Goal: Transaction & Acquisition: Obtain resource

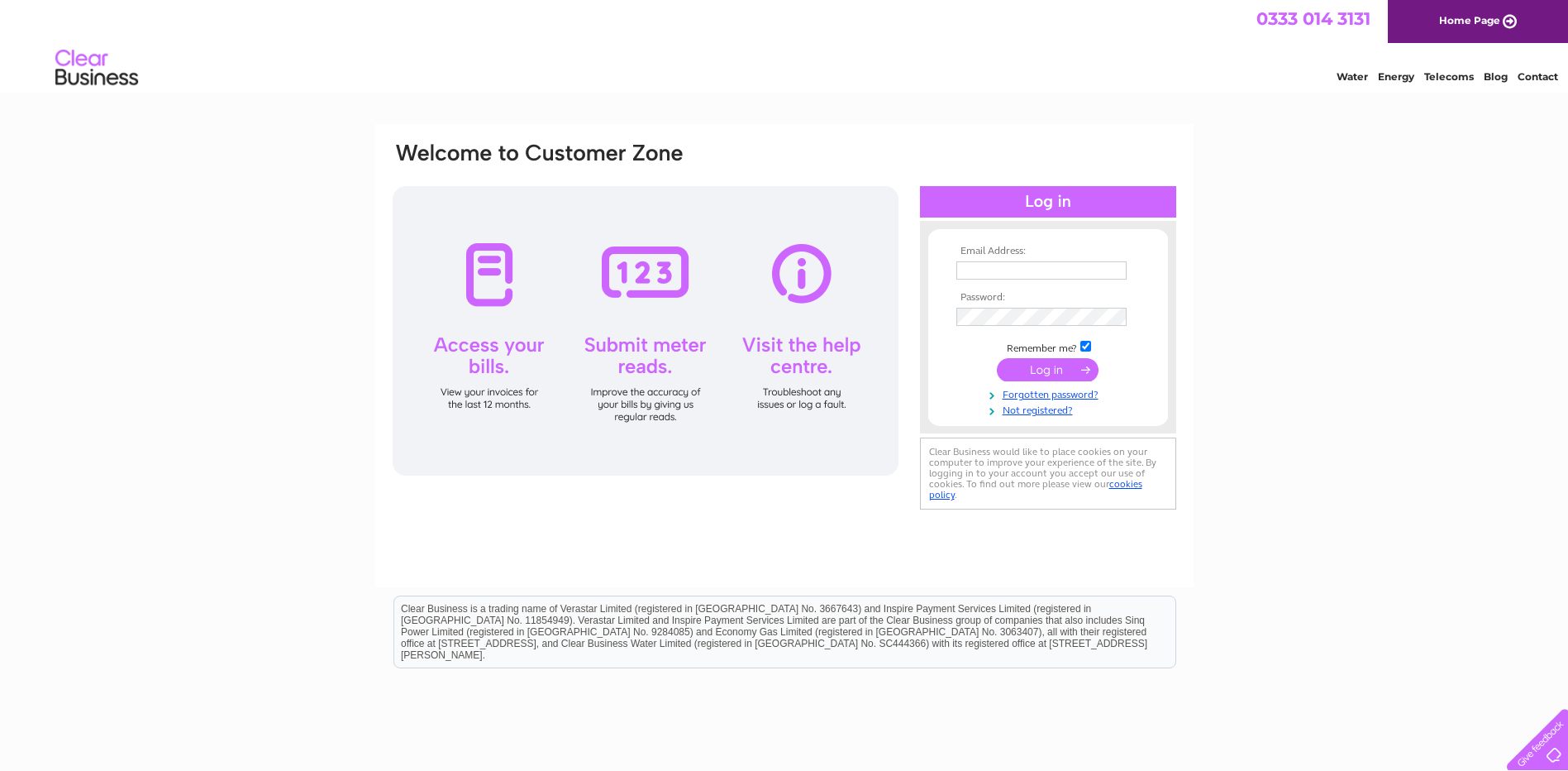
type input "Andrew.Wightman@Barnett-Waddingham.co.uk"
click at [1054, 377] on input "submit" at bounding box center [1048, 370] width 102 height 23
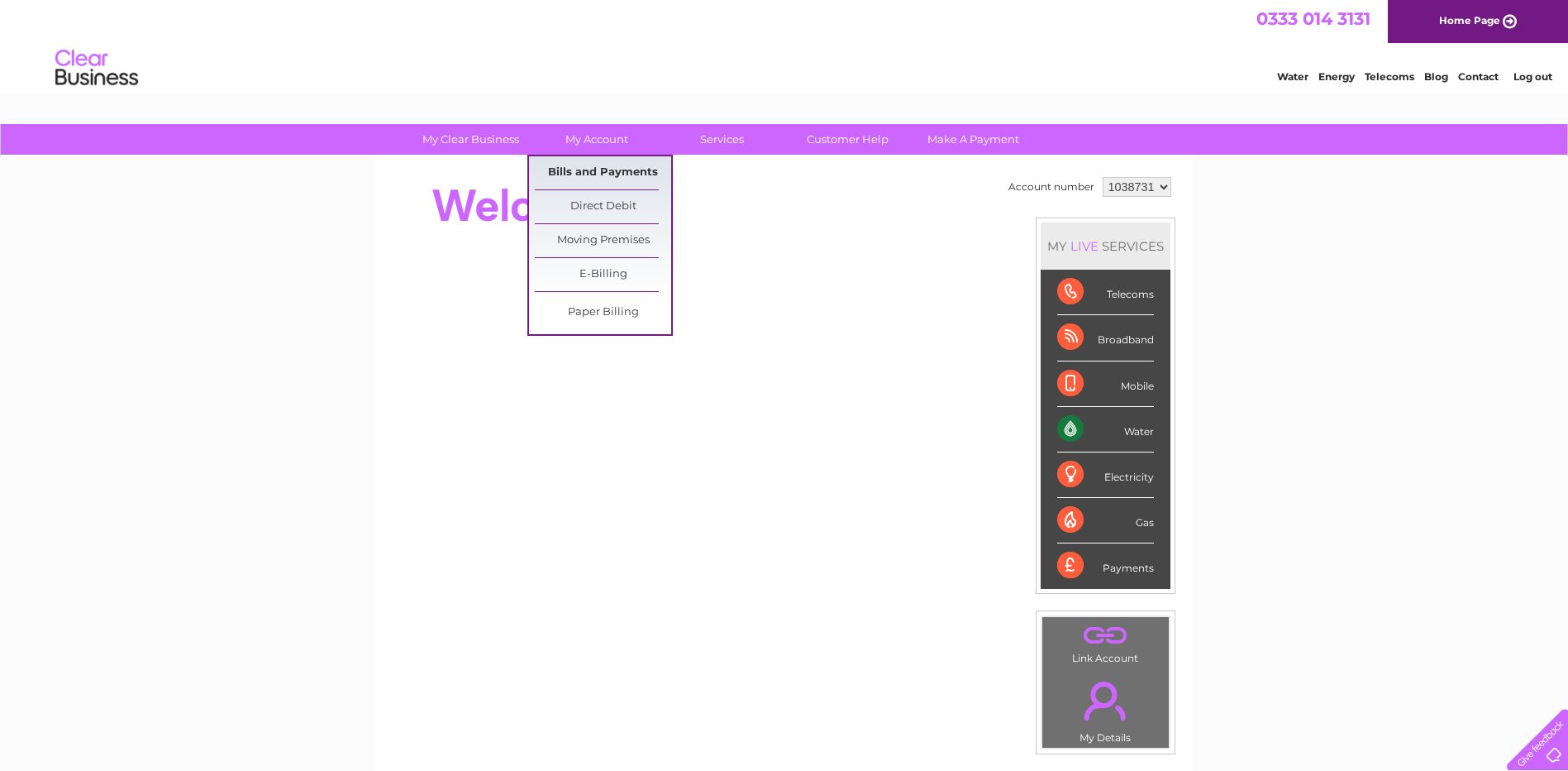
click at [588, 168] on link "Bills and Payments" at bounding box center [603, 173] width 137 height 33
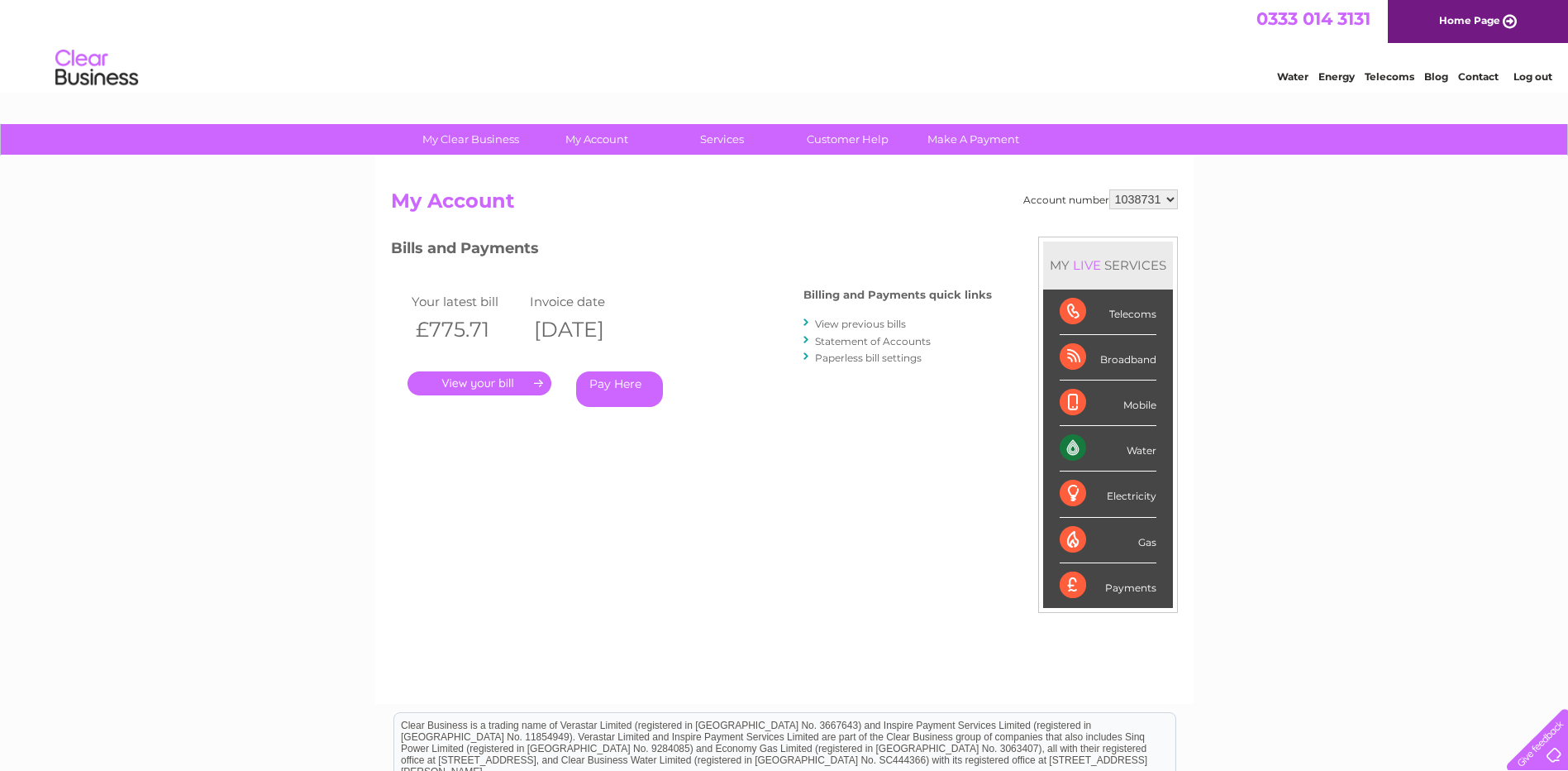
click at [484, 381] on link "." at bounding box center [479, 384] width 144 height 24
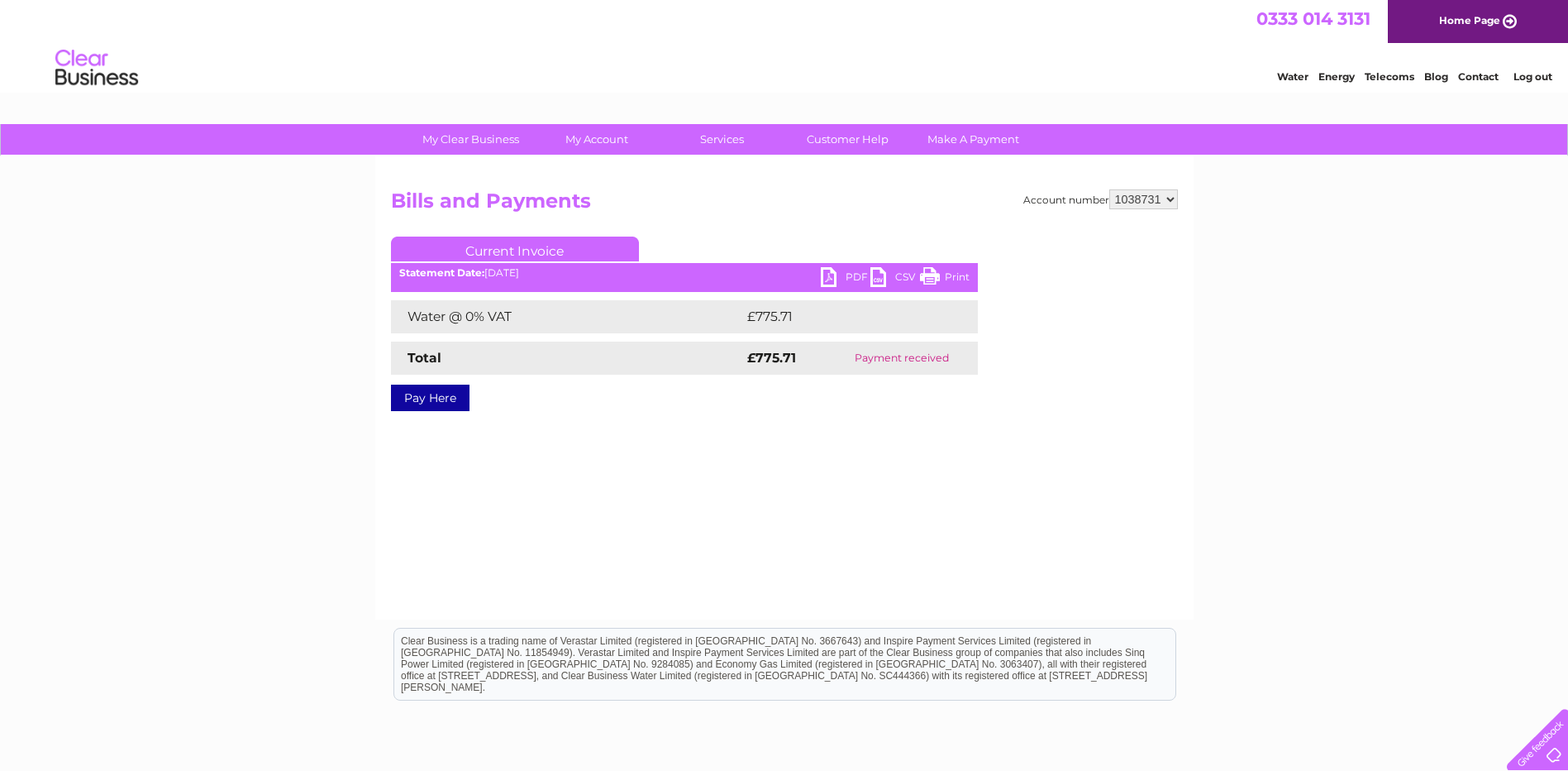
click at [845, 278] on link "PDF" at bounding box center [845, 280] width 50 height 24
